Goal: Information Seeking & Learning: Check status

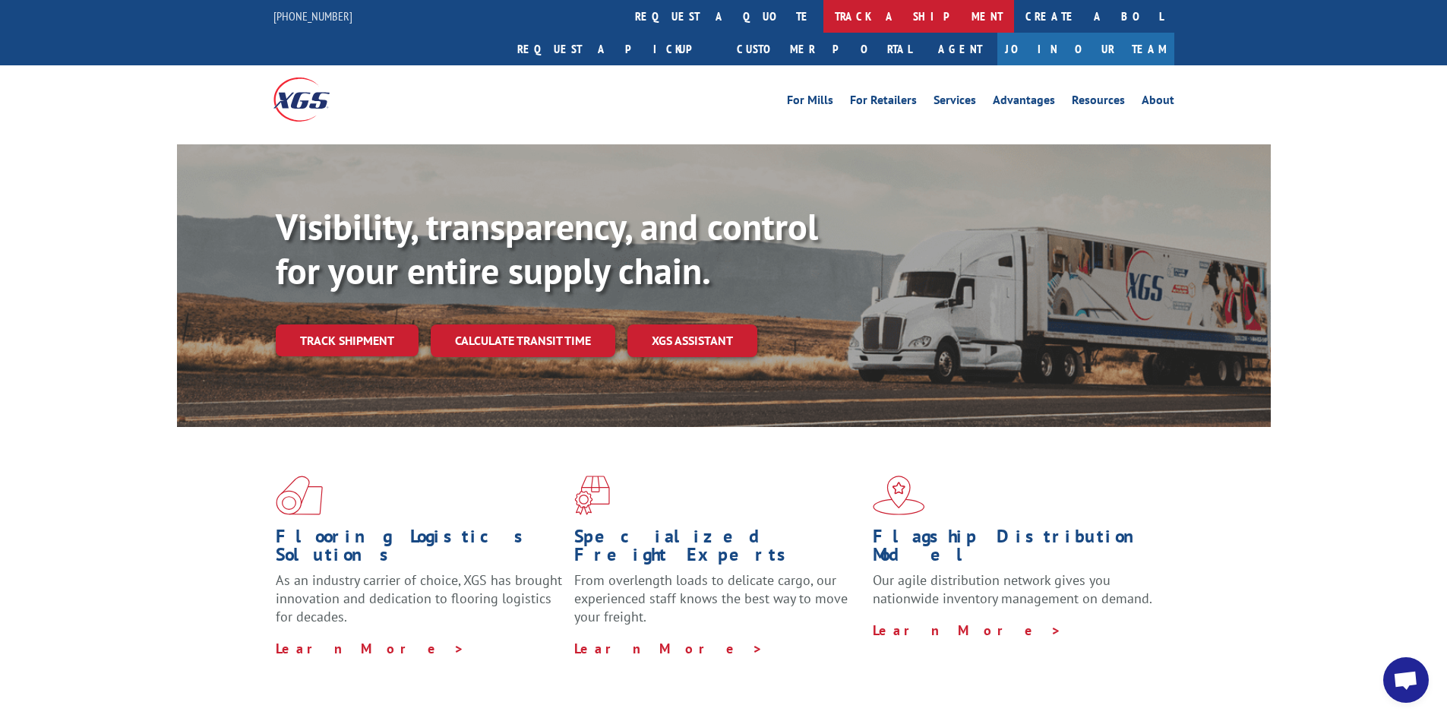
click at [823, 11] on link "track a shipment" at bounding box center [918, 16] width 191 height 33
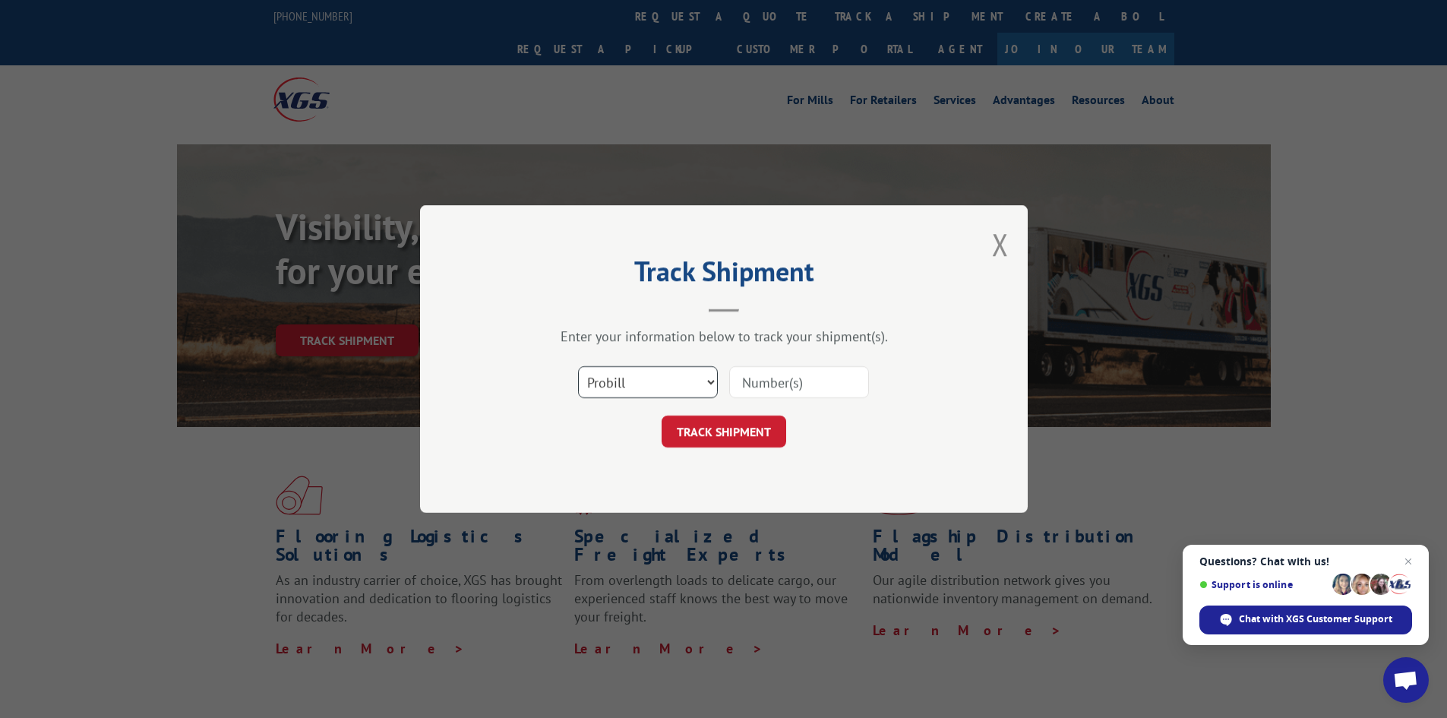
click at [709, 380] on select "Select category... Probill BOL PO" at bounding box center [648, 382] width 140 height 32
select select "bol"
click at [578, 366] on select "Select category... Probill BOL PO" at bounding box center [648, 382] width 140 height 32
click at [747, 387] on input at bounding box center [799, 382] width 140 height 32
paste input "5513823"
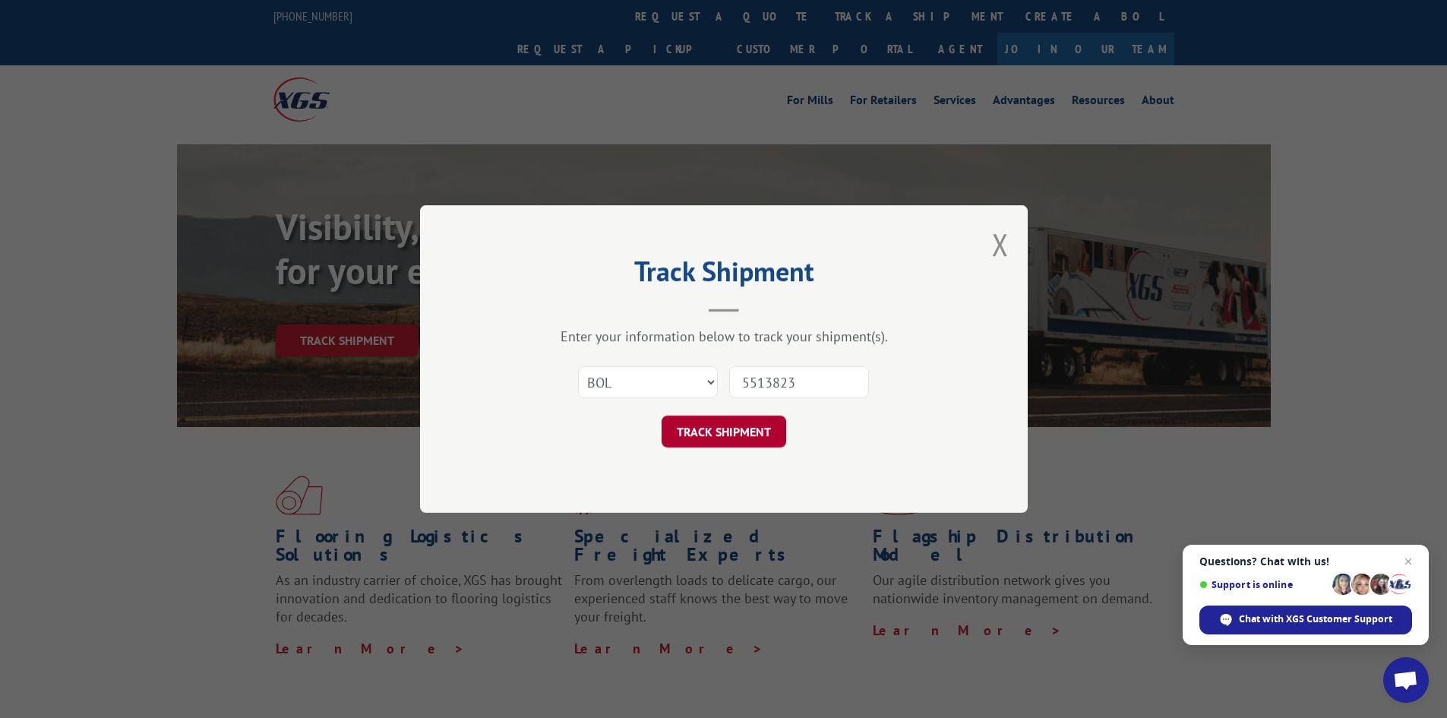
type input "5513823"
click at [733, 428] on button "TRACK SHIPMENT" at bounding box center [724, 431] width 125 height 32
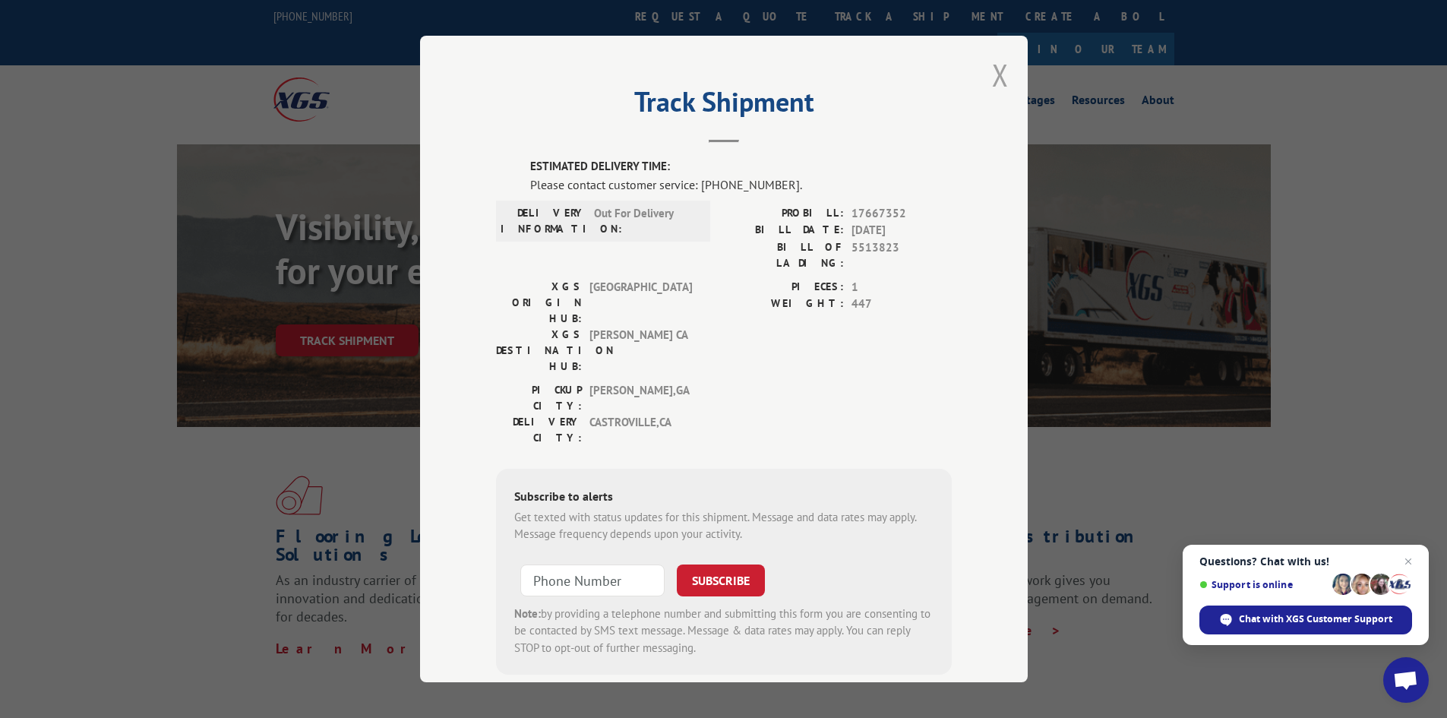
click at [995, 70] on button "Close modal" at bounding box center [1000, 75] width 17 height 40
